Goal: Find specific page/section: Find specific page/section

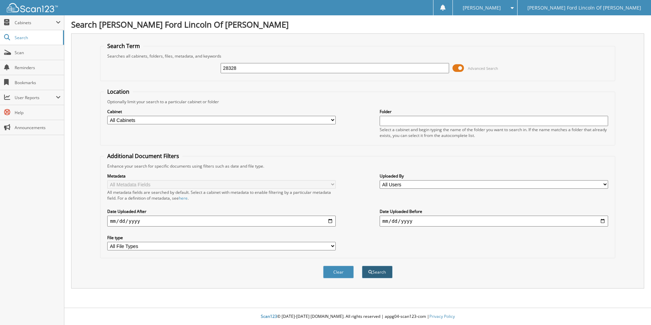
type input "28328"
click at [378, 273] on button "Search" at bounding box center [377, 272] width 31 height 13
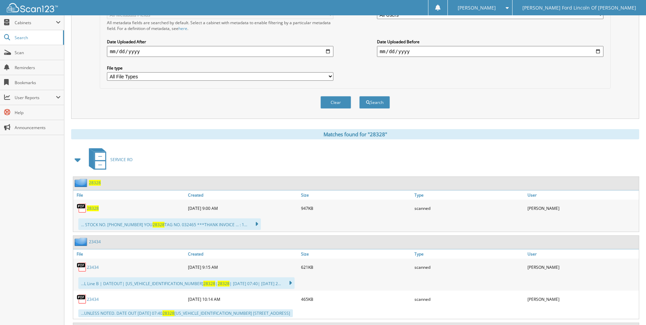
scroll to position [170, 0]
click at [96, 206] on span "28328" at bounding box center [93, 208] width 12 height 6
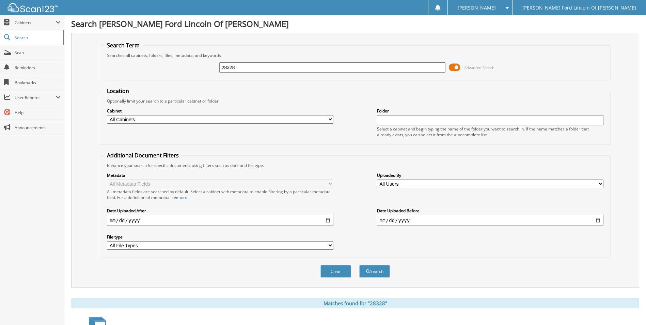
scroll to position [0, 0]
